Goal: Communication & Community: Answer question/provide support

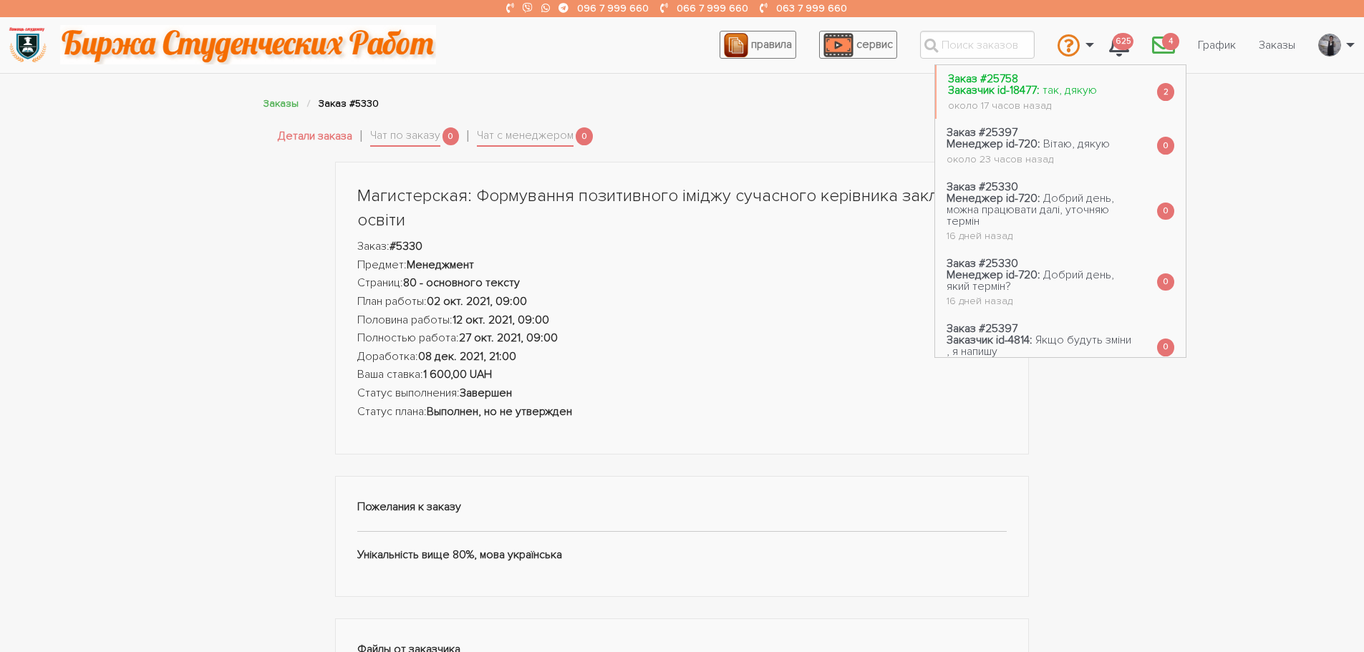
click at [1068, 91] on span "так, дякую" at bounding box center [1070, 90] width 54 height 14
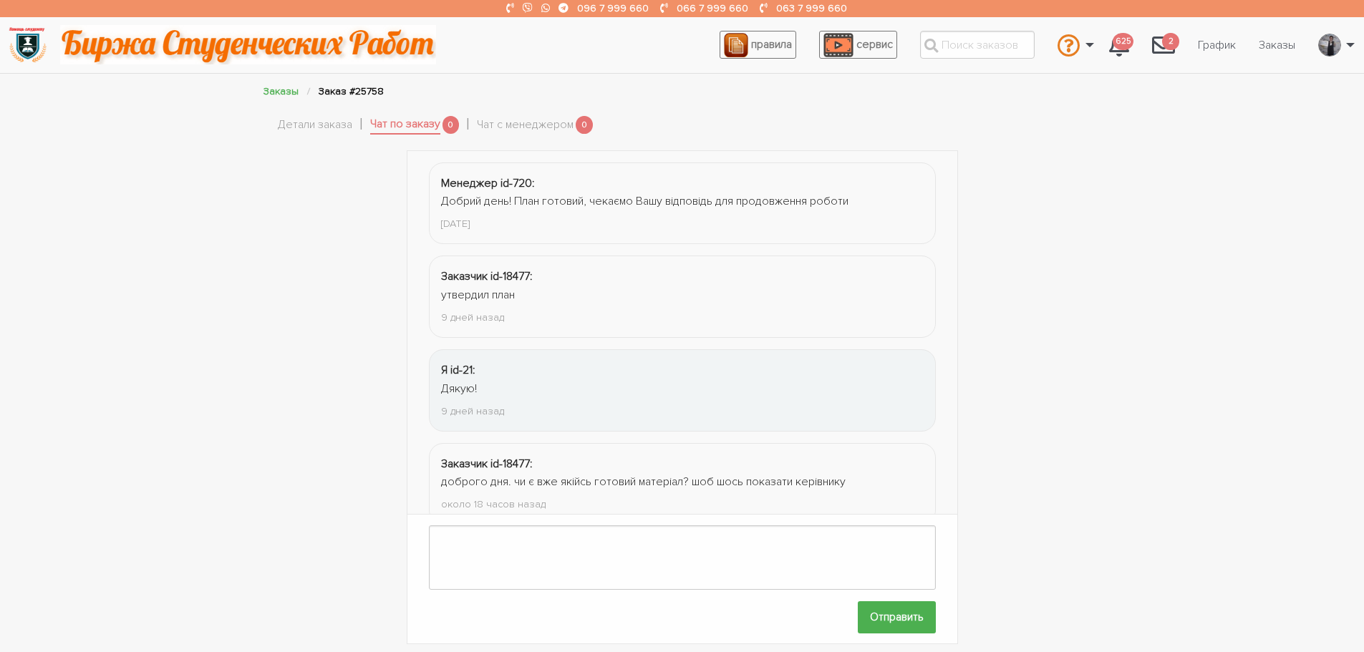
scroll to position [219, 0]
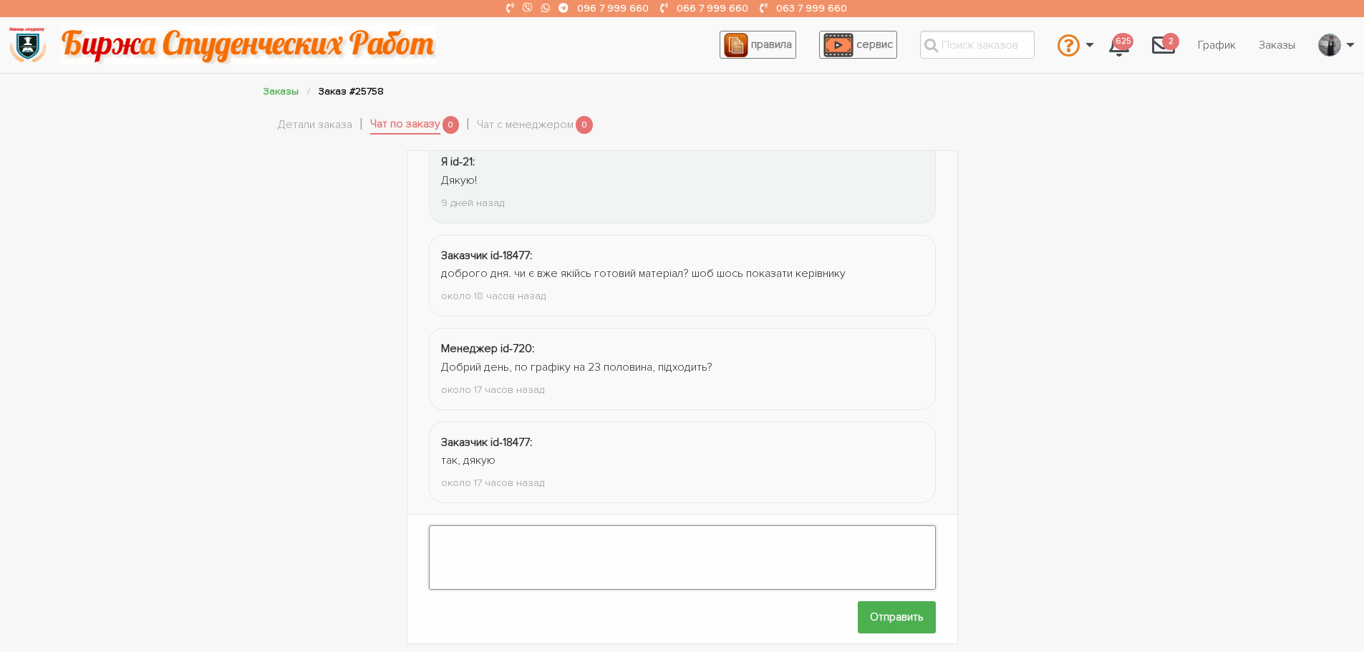
click at [553, 547] on textarea at bounding box center [682, 558] width 507 height 64
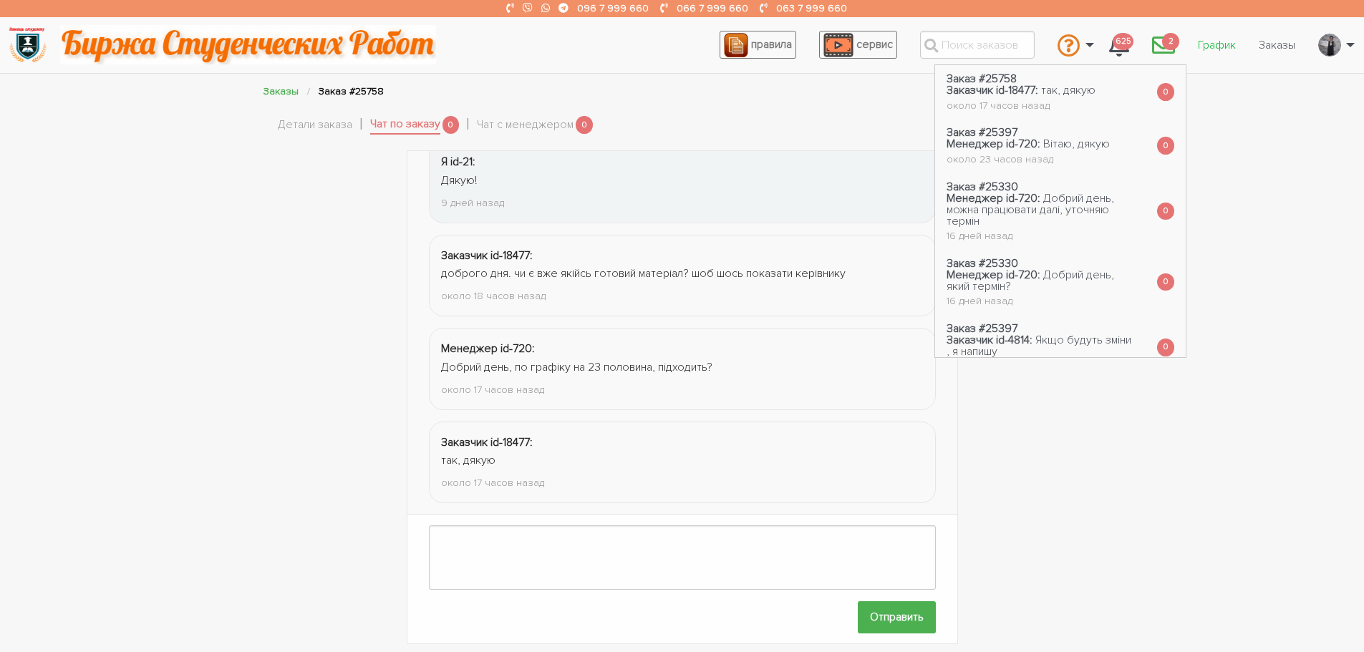
click at [1218, 46] on link "График" at bounding box center [1217, 45] width 61 height 27
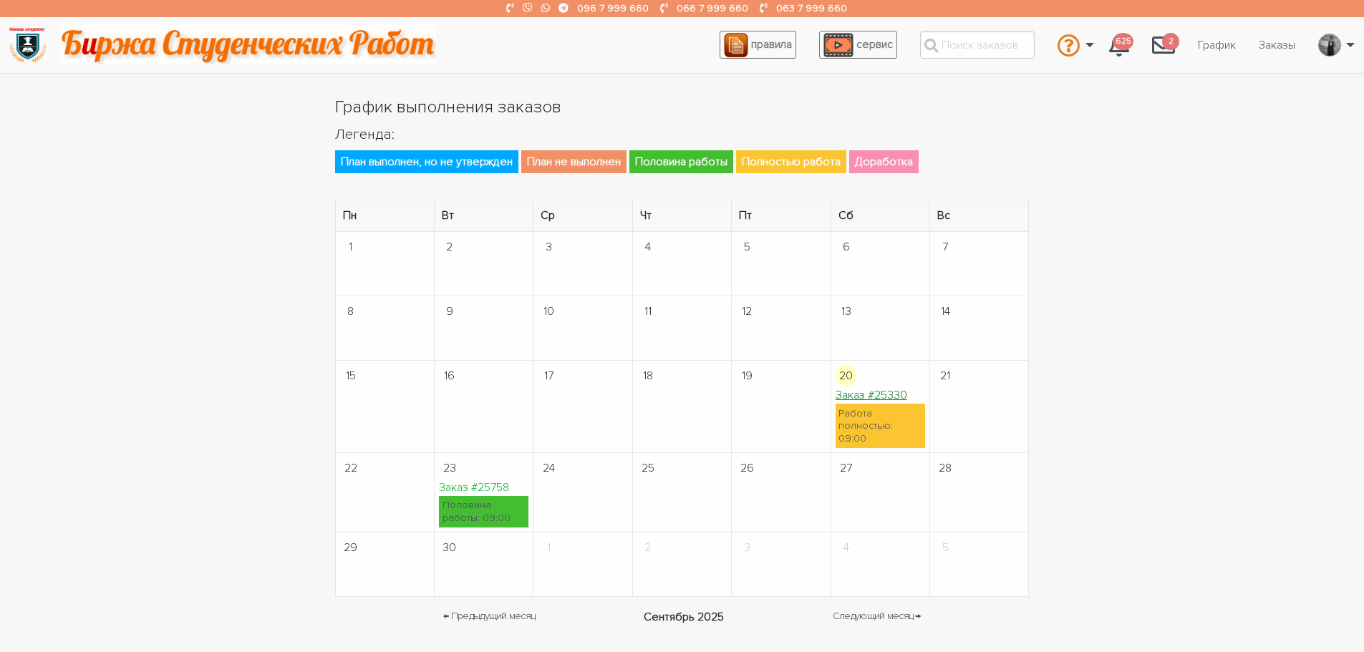
click at [853, 398] on link "Заказ #25330" at bounding box center [872, 395] width 72 height 14
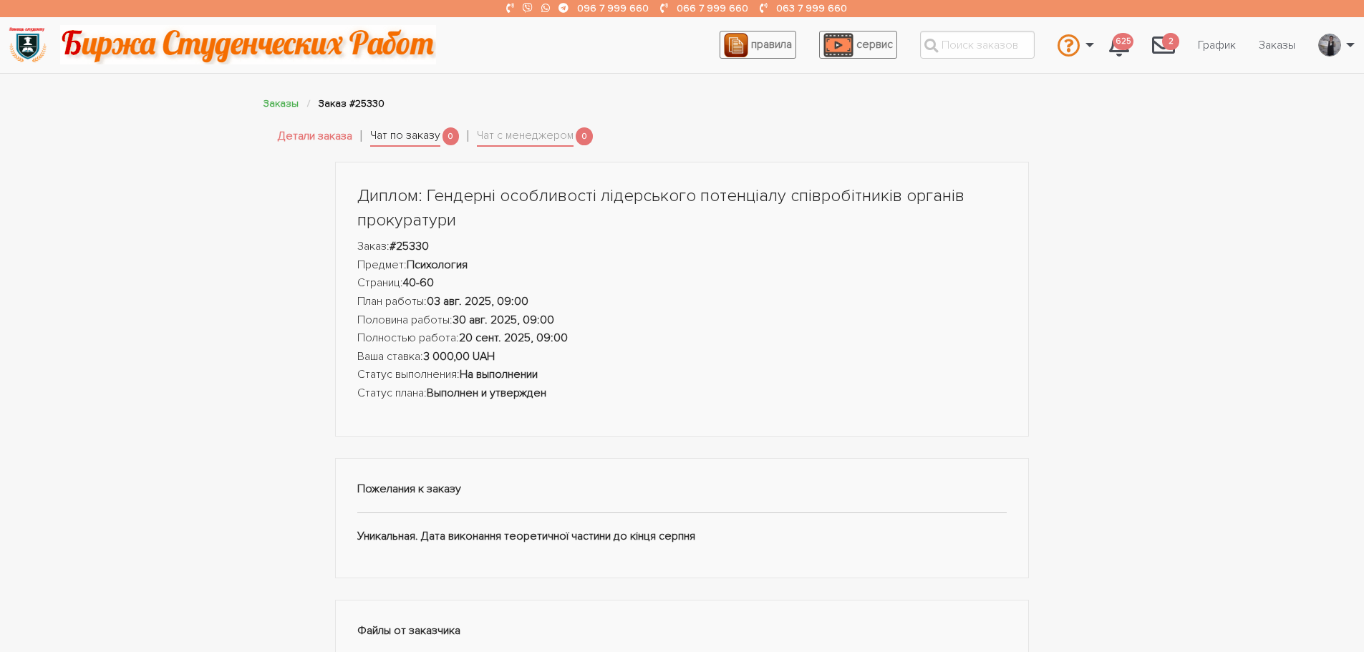
click at [416, 131] on link "Чат по заказу" at bounding box center [405, 137] width 70 height 20
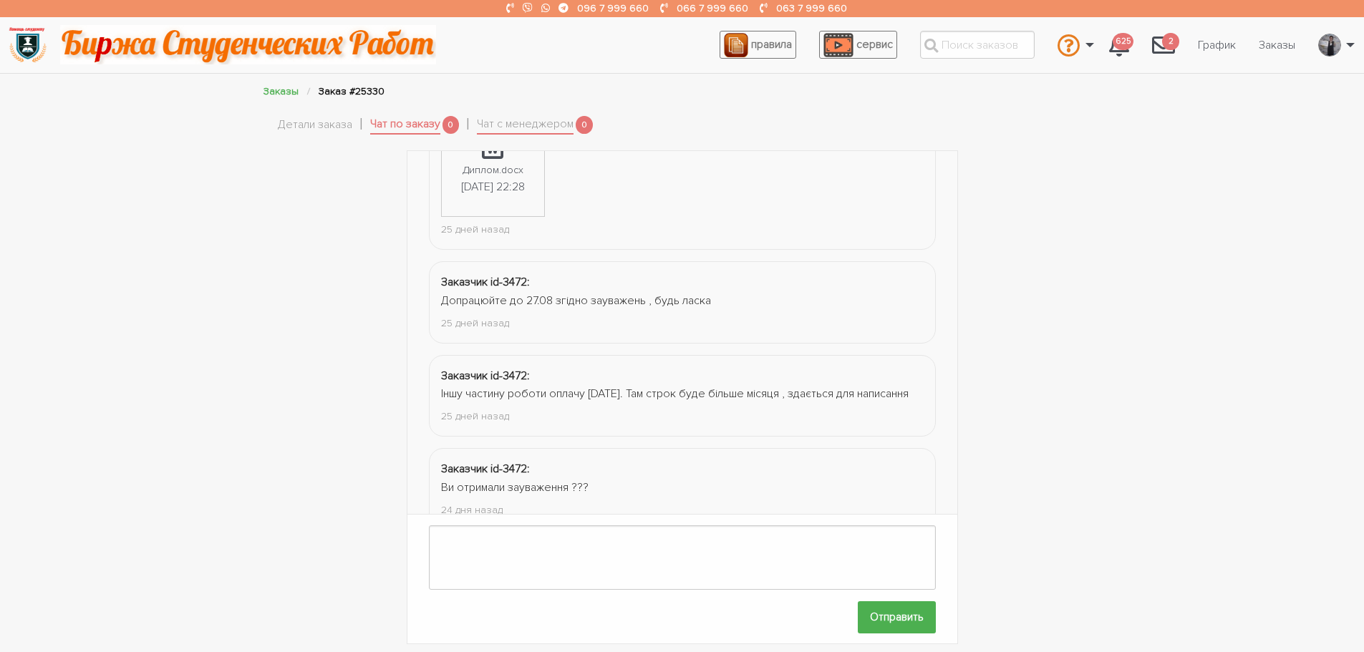
scroll to position [1290, 0]
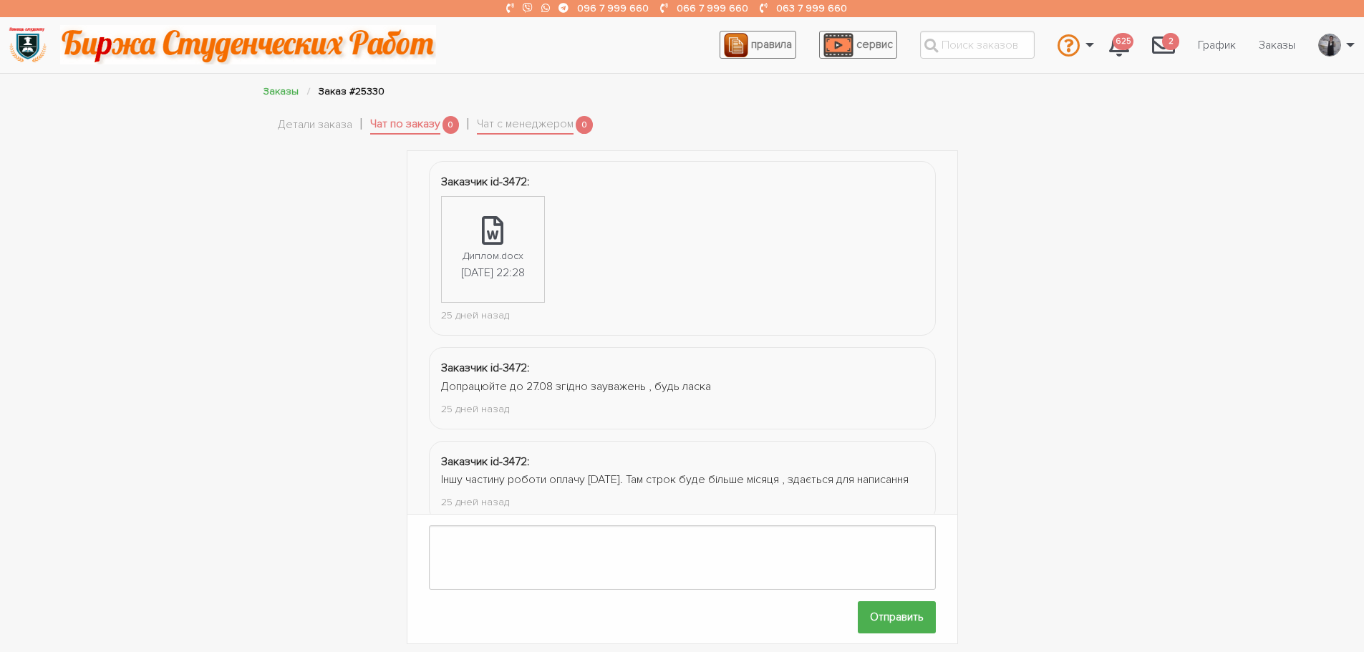
drag, startPoint x: 768, startPoint y: 344, endPoint x: 683, endPoint y: 297, distance: 97.4
click at [683, 297] on ul "Диплом.docx [DATE] 22:28" at bounding box center [682, 247] width 483 height 111
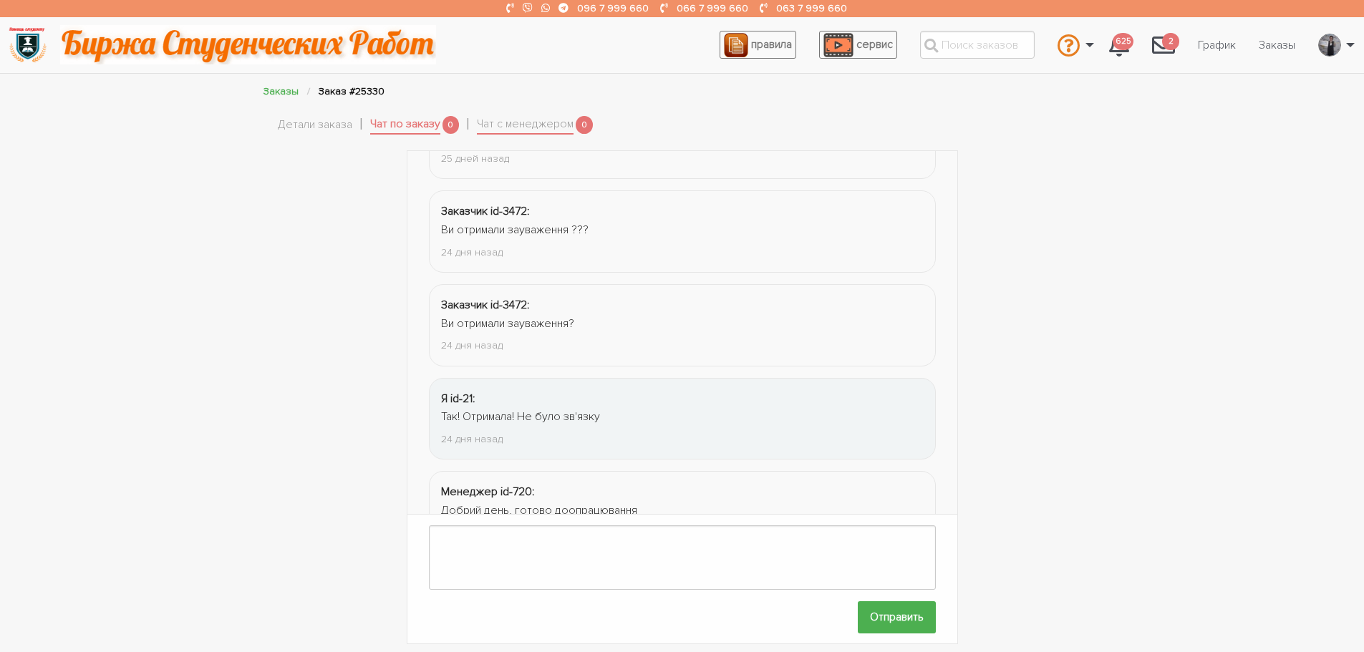
scroll to position [1805, 0]
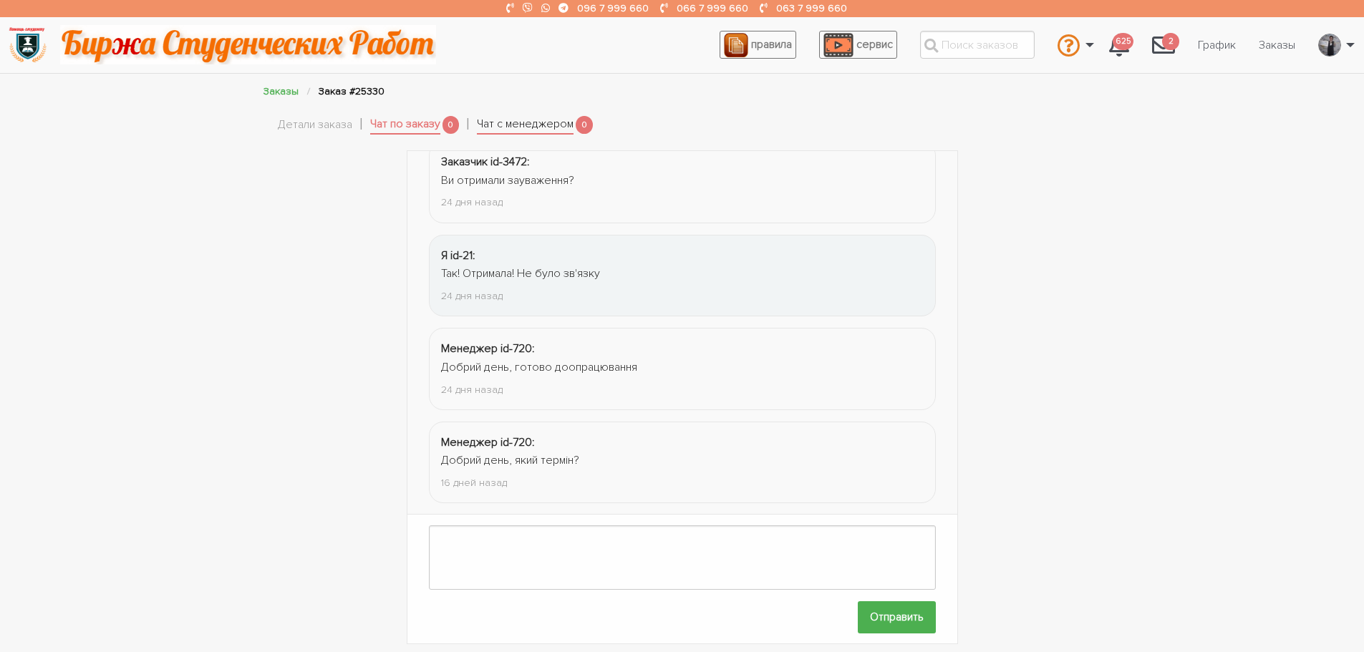
click at [569, 120] on link "Чат с менеджером" at bounding box center [525, 125] width 97 height 20
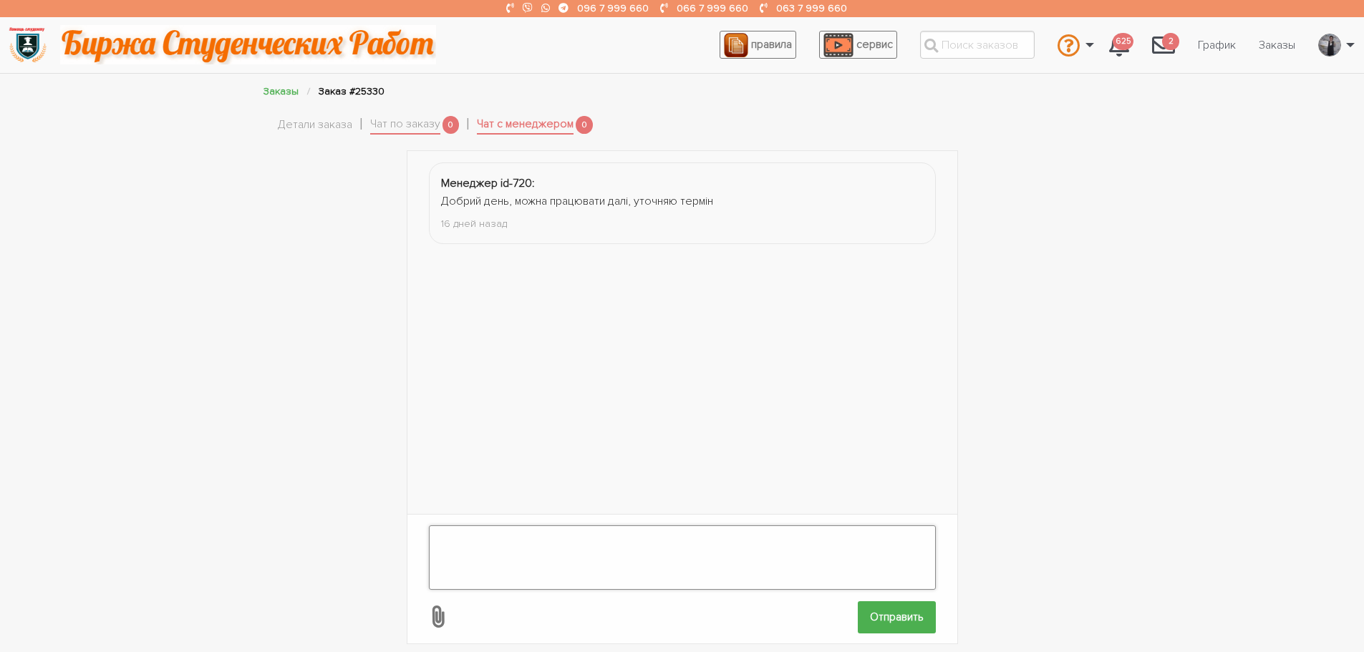
click at [535, 541] on textarea at bounding box center [682, 558] width 507 height 64
type textarea "Доброго ранку! Роботу протягом дня надішлю. допрацьовую. Дякую."
click at [869, 601] on input "Отправить" at bounding box center [897, 617] width 78 height 32
